Goal: Task Accomplishment & Management: Use online tool/utility

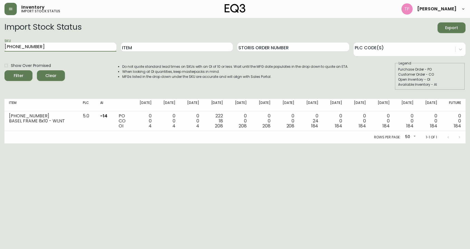
drag, startPoint x: 43, startPoint y: 44, endPoint x: 0, endPoint y: 46, distance: 43.4
click at [0, 46] on main "Import Stock Status Export SKU [PHONE_NUMBER] Item Storis Order Number PLC Code…" at bounding box center [235, 80] width 470 height 125
click at [152, 46] on input "Item" at bounding box center [177, 47] width 112 height 9
type input "stage chest"
click at [4, 70] on button "Filter" at bounding box center [18, 75] width 28 height 11
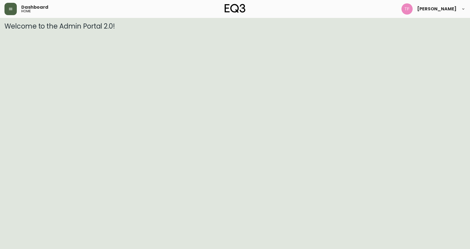
click at [15, 10] on button "button" at bounding box center [10, 9] width 12 height 12
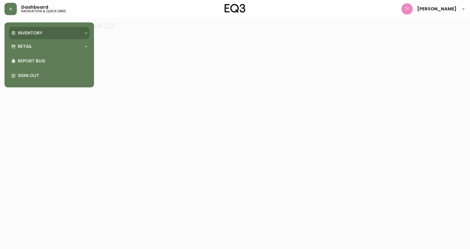
click at [18, 31] on p "Inventory" at bounding box center [30, 33] width 25 height 6
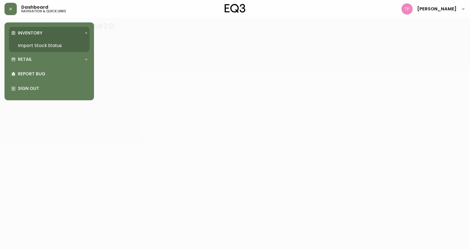
click at [22, 41] on link "Import Stock Status" at bounding box center [49, 45] width 81 height 13
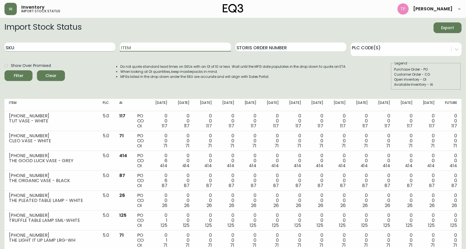
drag, startPoint x: 136, startPoint y: 48, endPoint x: 98, endPoint y: 44, distance: 38.3
click at [98, 44] on div "SKU Item Storis Order Number PLC Code(s)" at bounding box center [232, 47] width 457 height 18
type input "stage"
click at [4, 70] on button "Filter" at bounding box center [18, 75] width 28 height 11
